Goal: Transaction & Acquisition: Download file/media

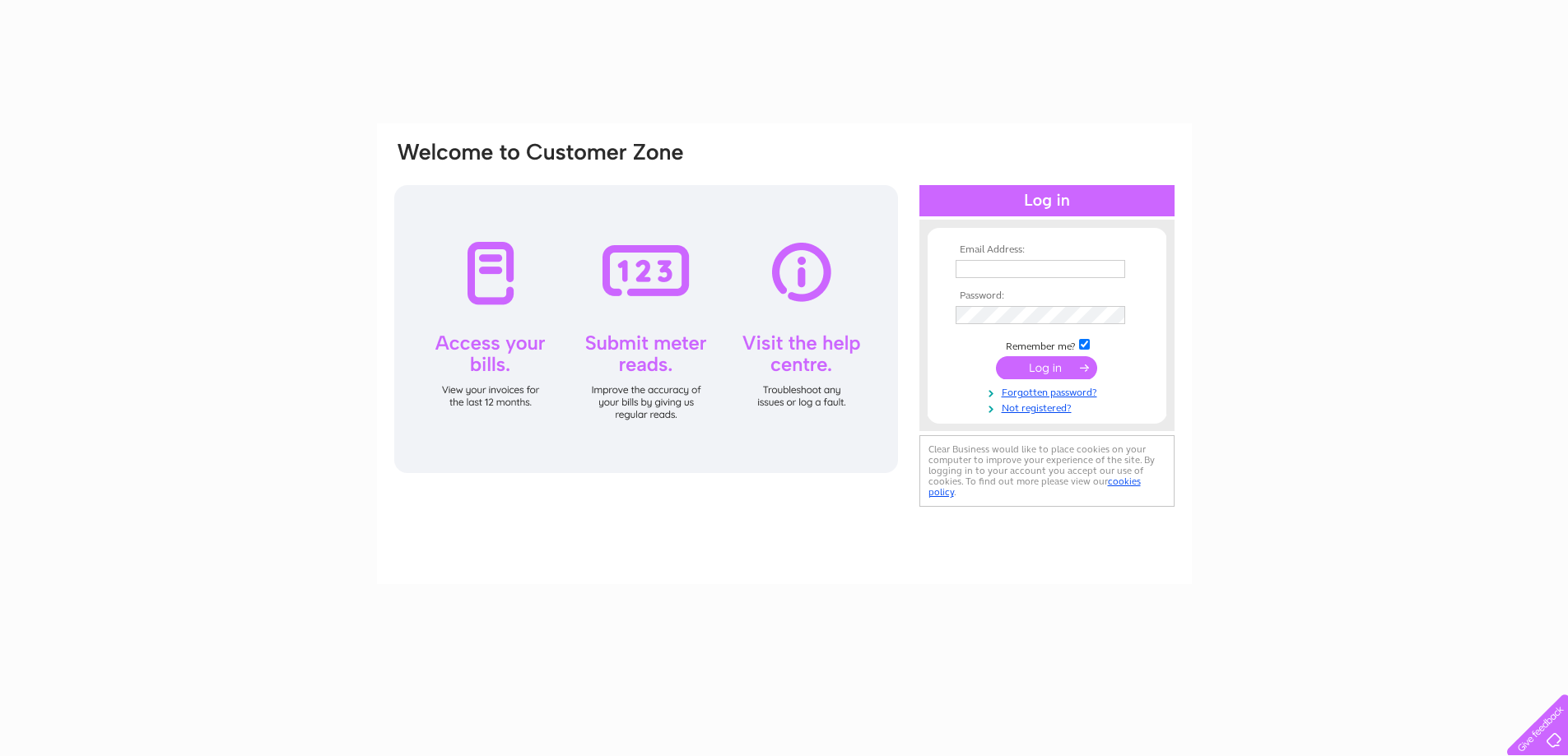
type input "[EMAIL_ADDRESS][DOMAIN_NAME]"
click at [1039, 370] on input "submit" at bounding box center [1046, 367] width 101 height 23
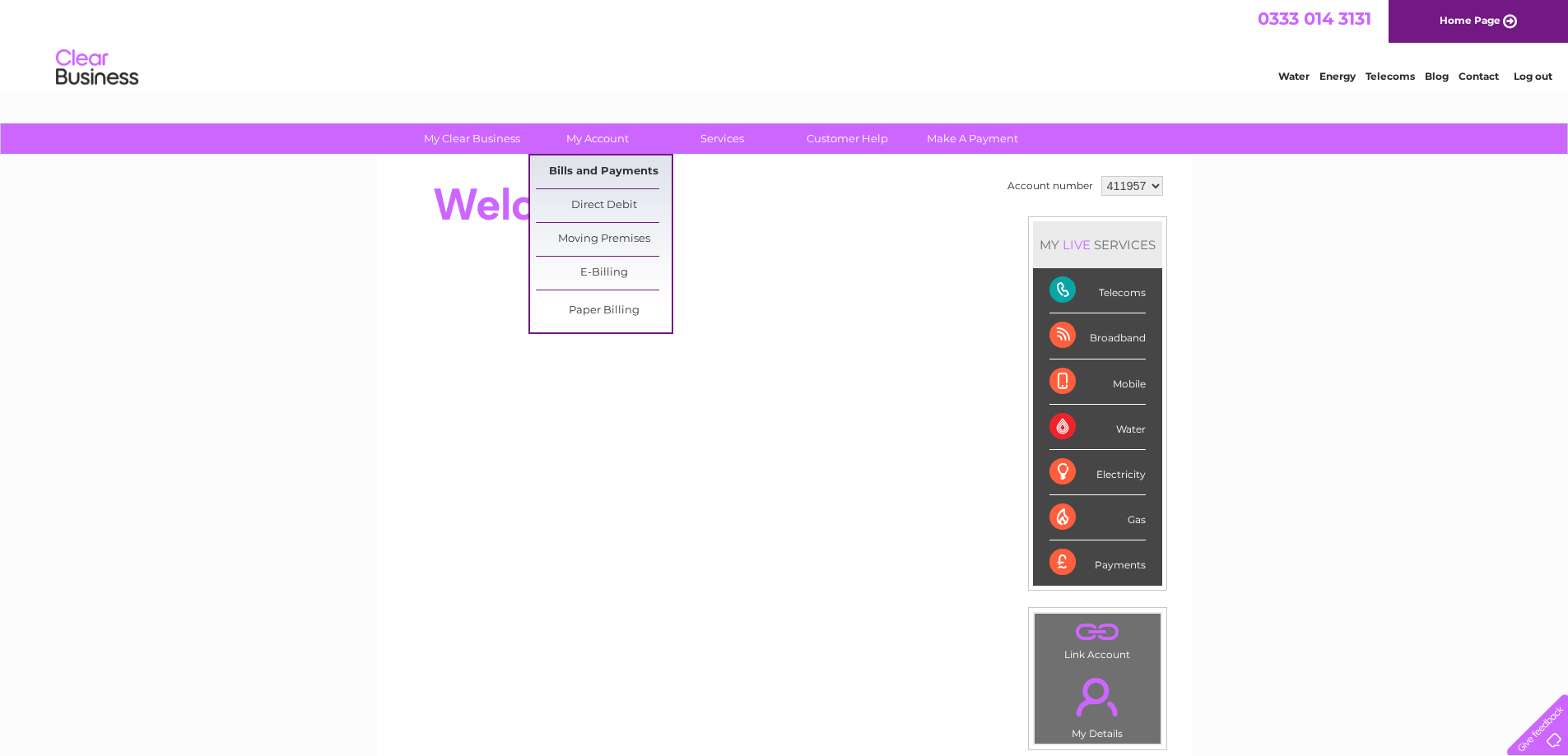
click at [602, 168] on link "Bills and Payments" at bounding box center [604, 172] width 136 height 33
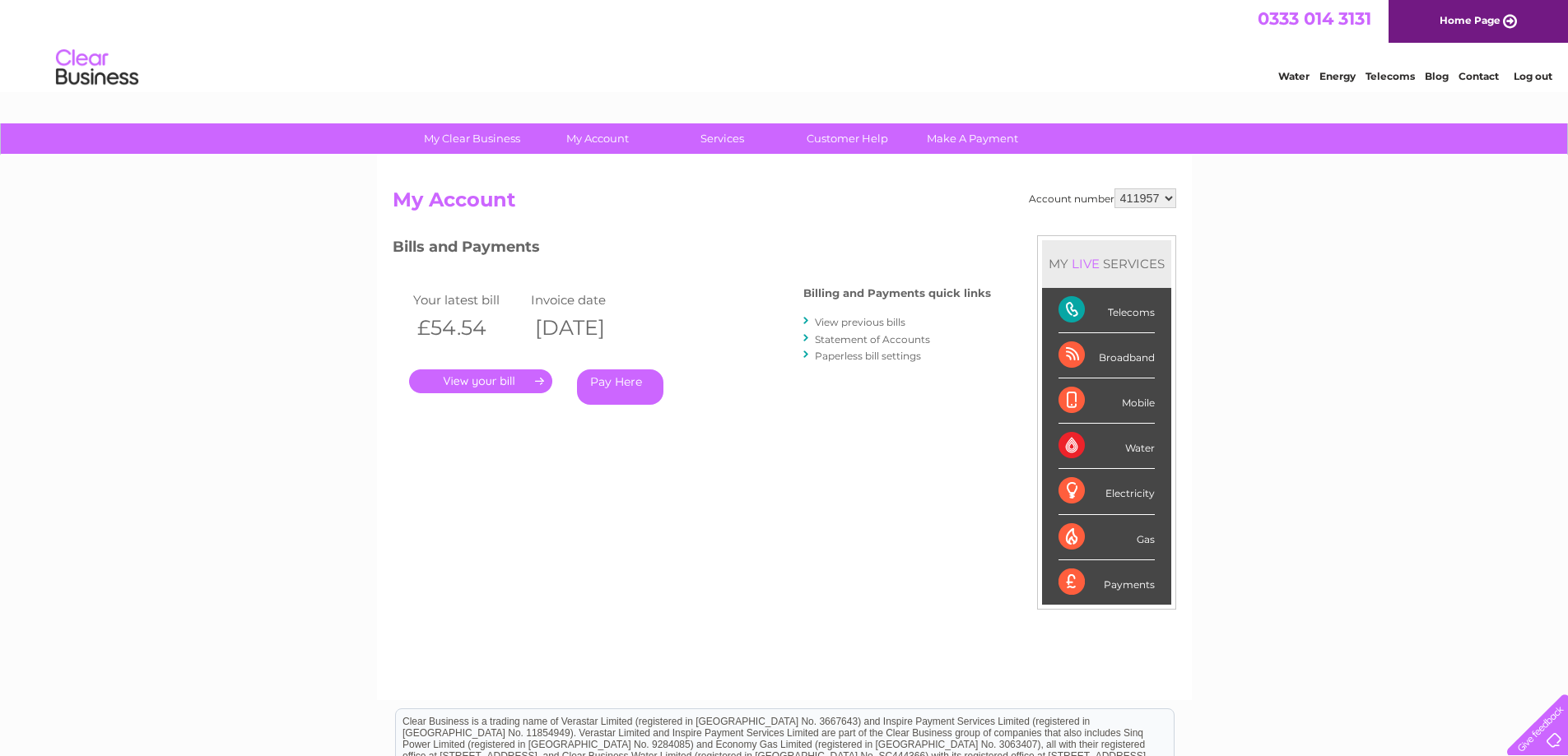
click at [836, 325] on link "View previous bills" at bounding box center [860, 322] width 90 height 13
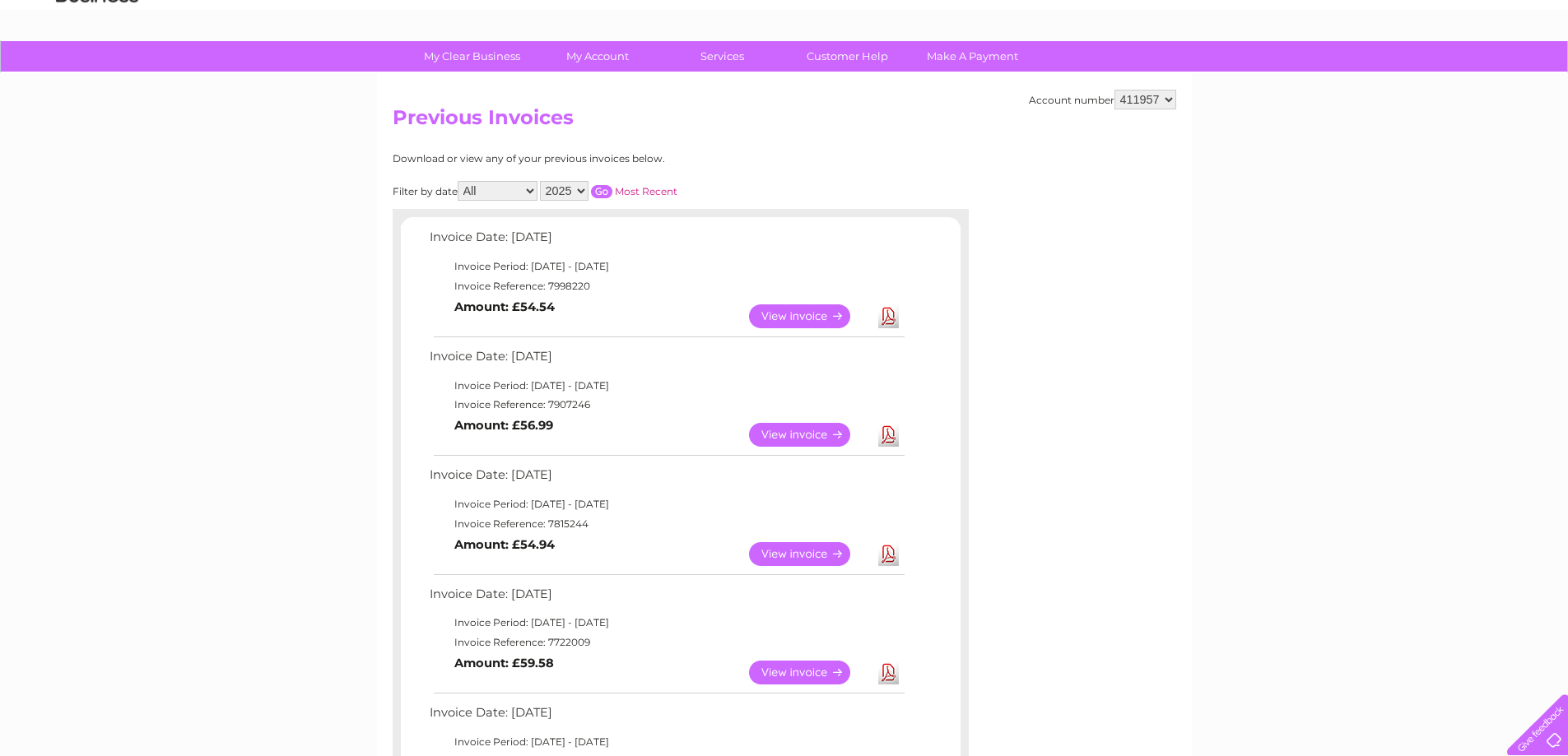
click at [798, 674] on link "View" at bounding box center [810, 673] width 121 height 24
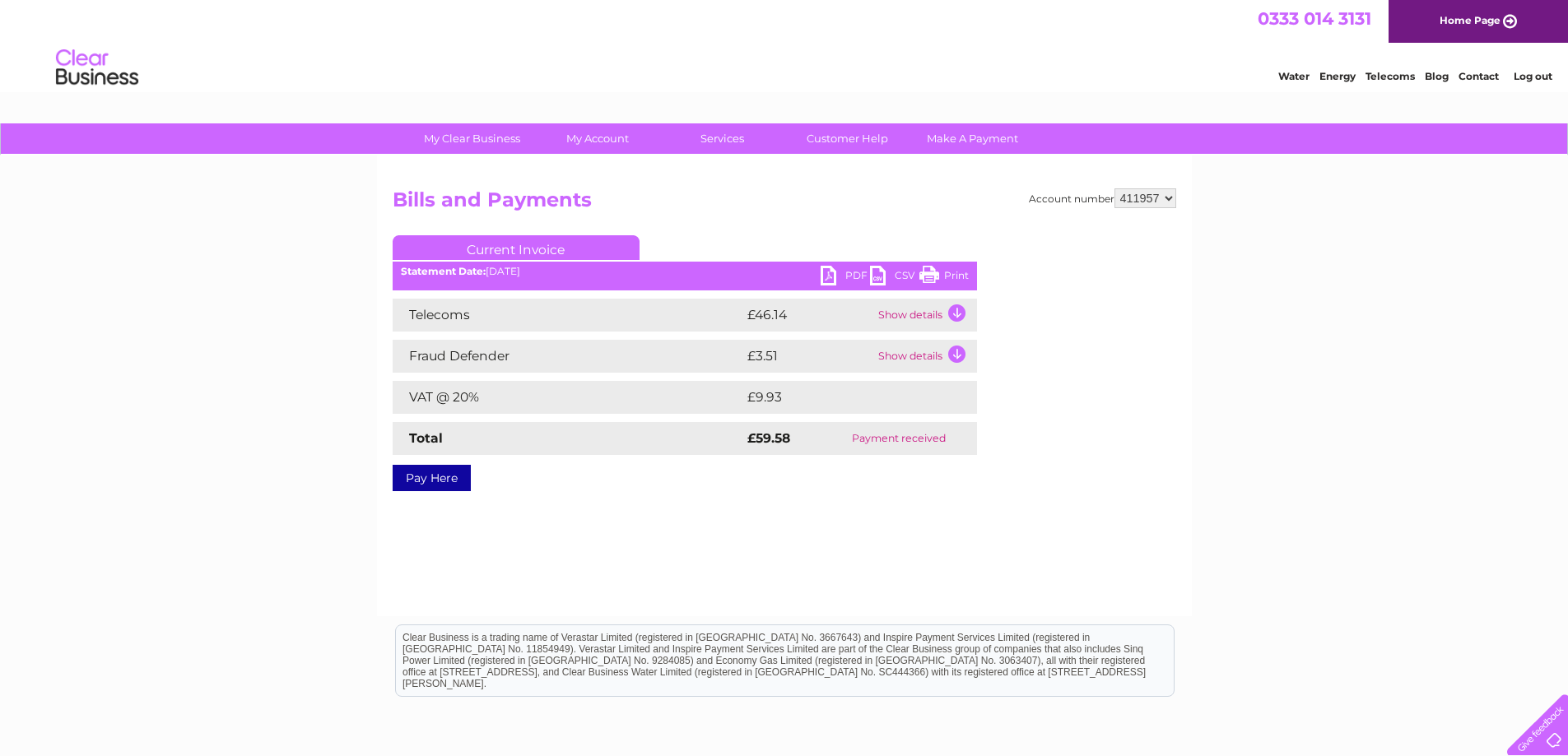
click at [855, 276] on link "PDF" at bounding box center [845, 278] width 49 height 24
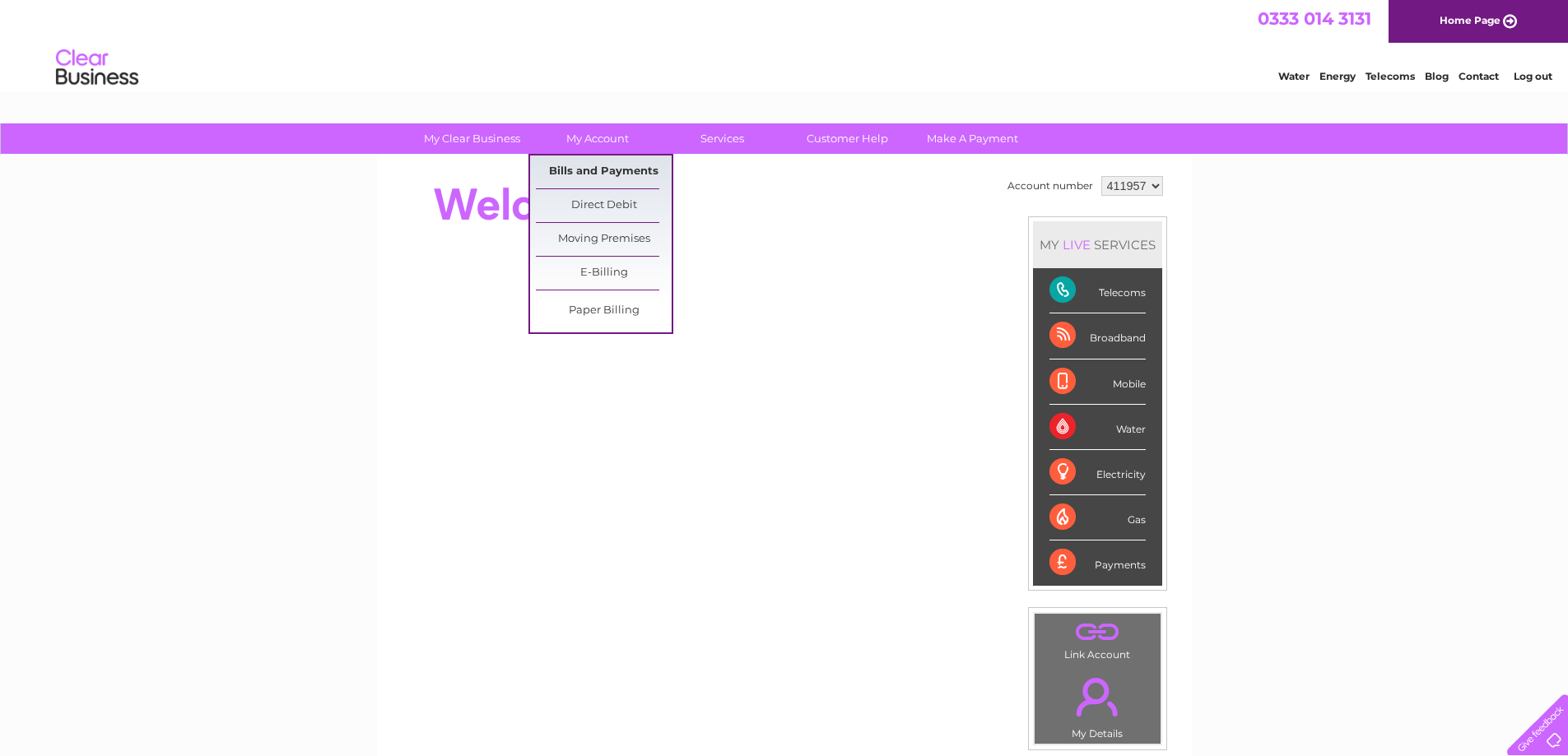
click at [603, 169] on link "Bills and Payments" at bounding box center [604, 172] width 136 height 33
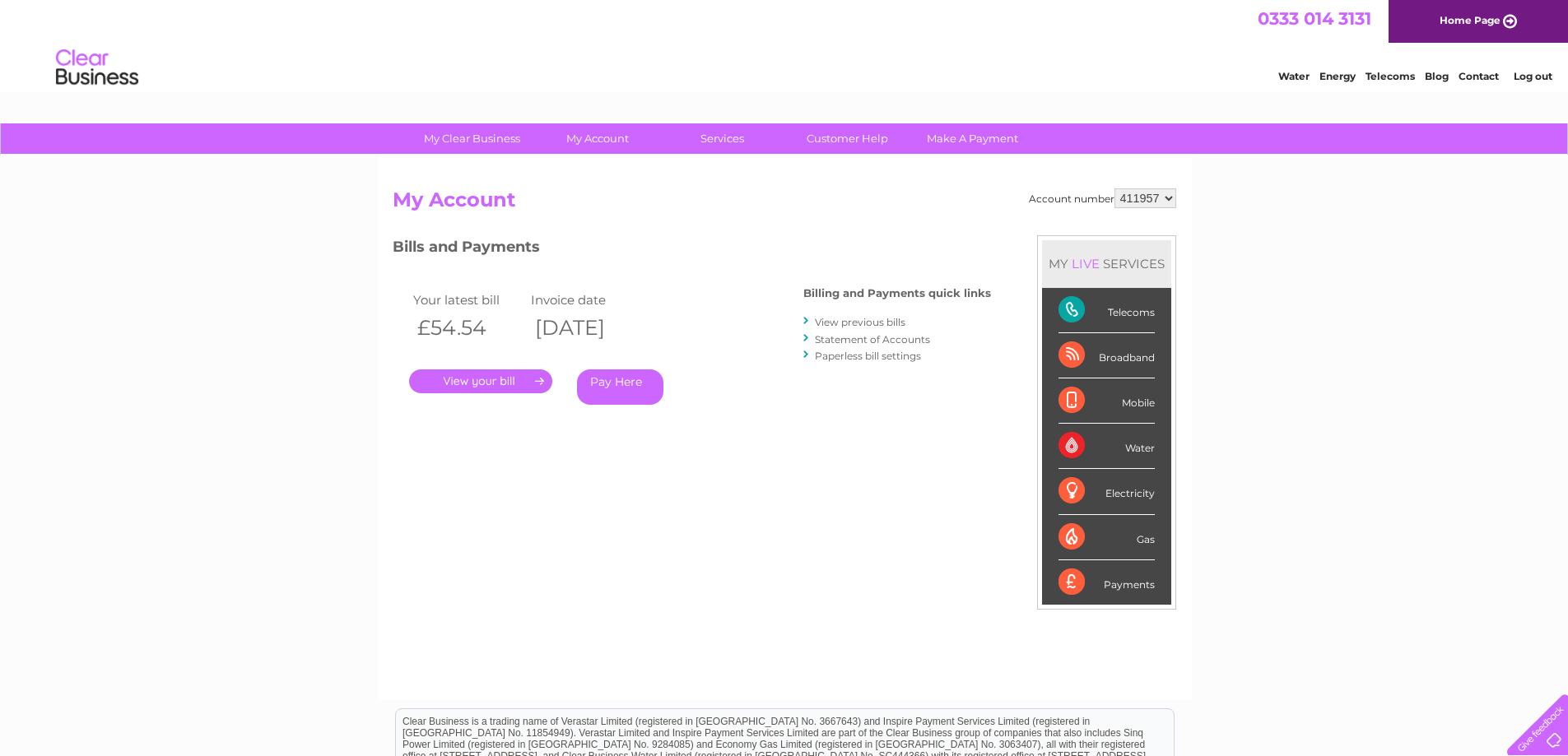
click at [843, 325] on link "View previous bills" at bounding box center [860, 322] width 90 height 13
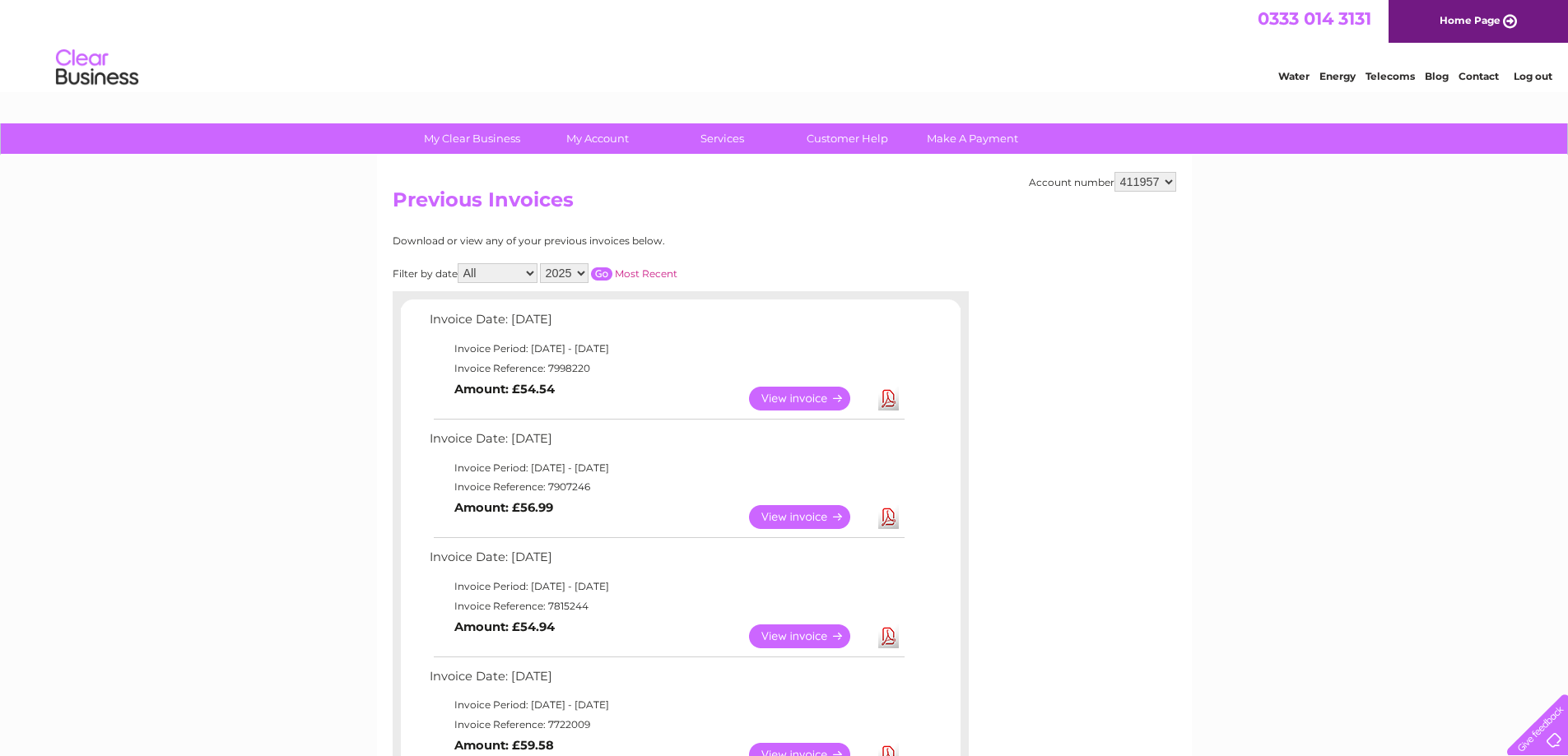
click at [888, 642] on link "Download" at bounding box center [889, 637] width 20 height 24
click at [887, 518] on link "Download" at bounding box center [889, 517] width 20 height 24
click at [886, 396] on link "Download" at bounding box center [889, 399] width 20 height 24
click at [1533, 72] on link "Log out" at bounding box center [1532, 76] width 38 height 13
